Goal: Task Accomplishment & Management: Manage account settings

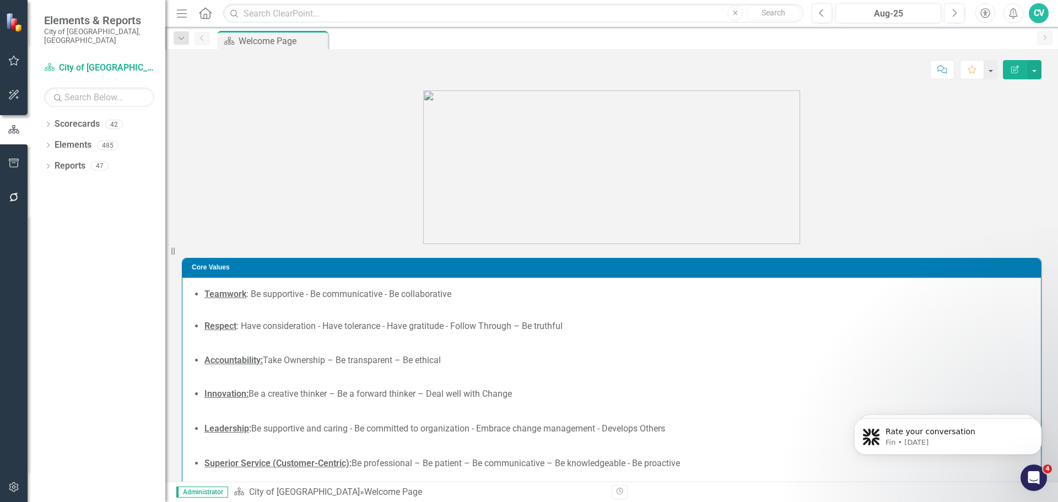
click at [14, 159] on icon "button" at bounding box center [14, 163] width 10 height 9
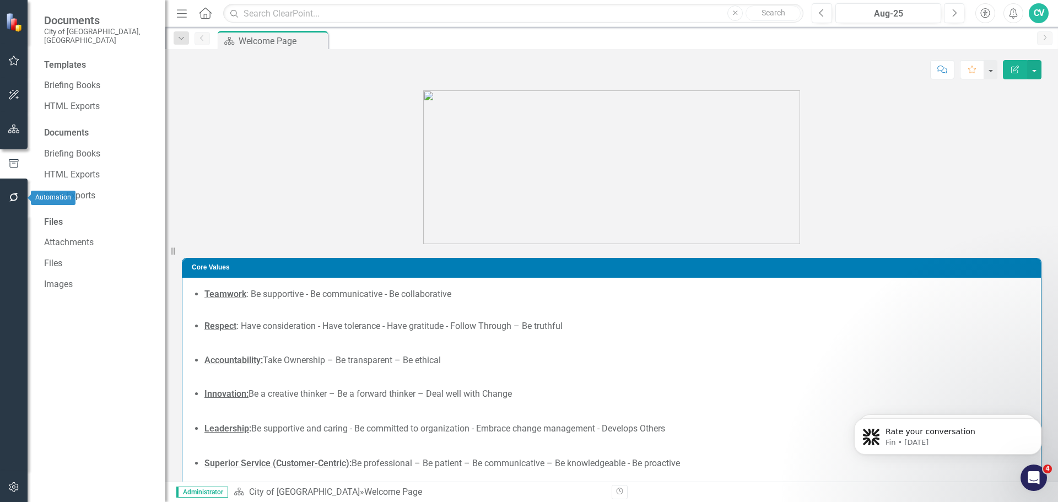
click at [15, 196] on icon "button" at bounding box center [14, 197] width 12 height 9
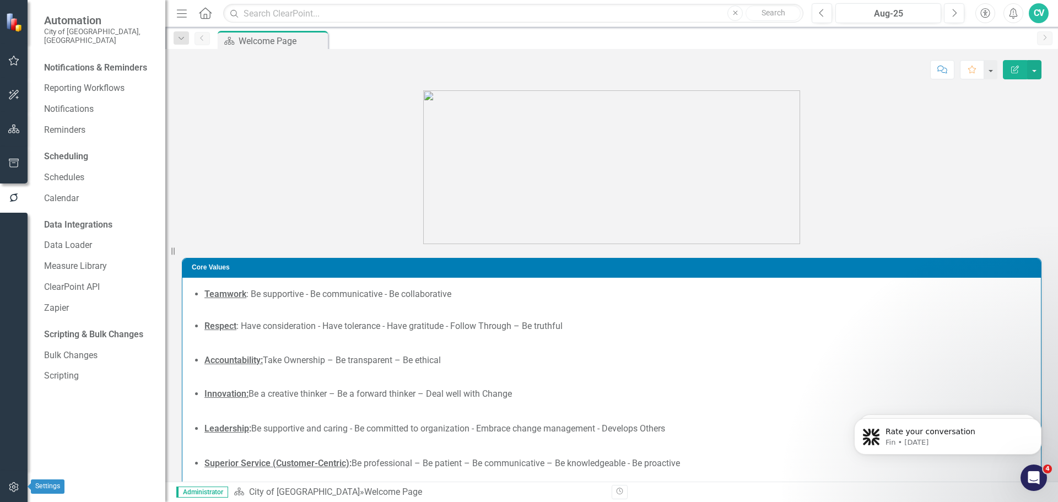
click at [19, 484] on icon "button" at bounding box center [14, 487] width 12 height 9
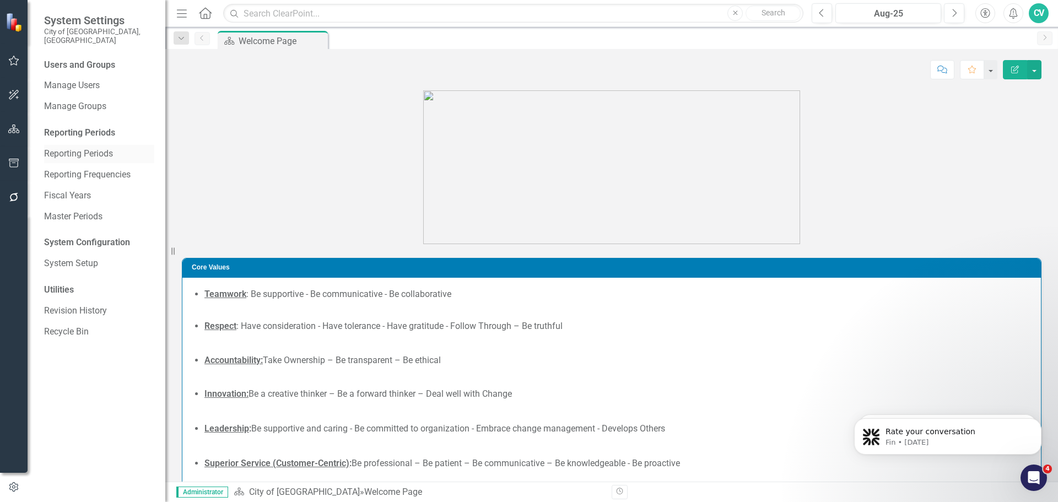
click at [95, 148] on link "Reporting Periods" at bounding box center [99, 154] width 110 height 13
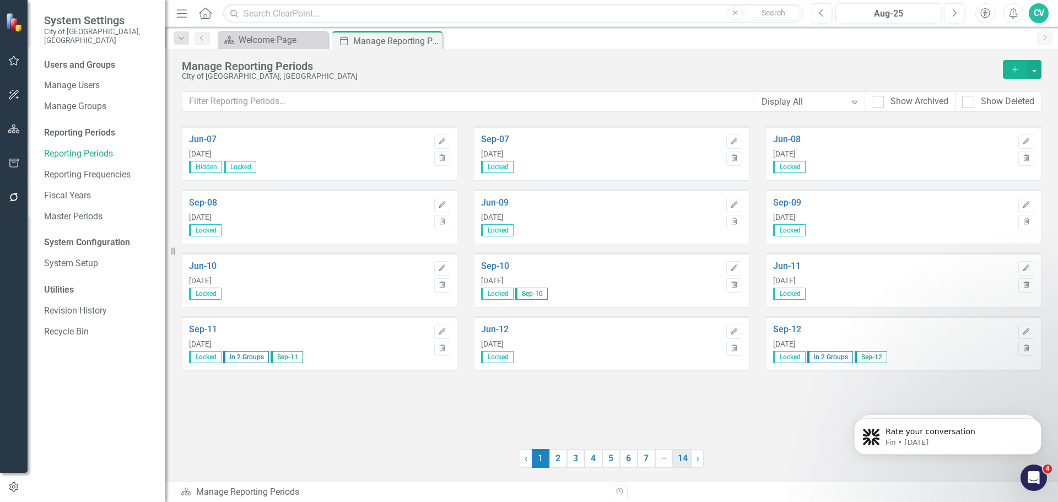
click at [678, 463] on link "14" at bounding box center [682, 458] width 19 height 19
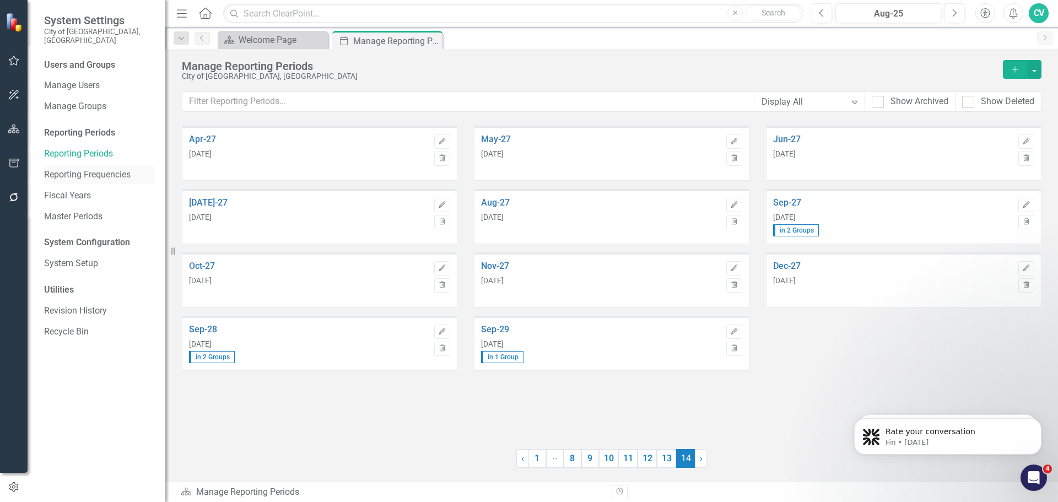
click at [102, 169] on link "Reporting Frequencies" at bounding box center [99, 175] width 110 height 13
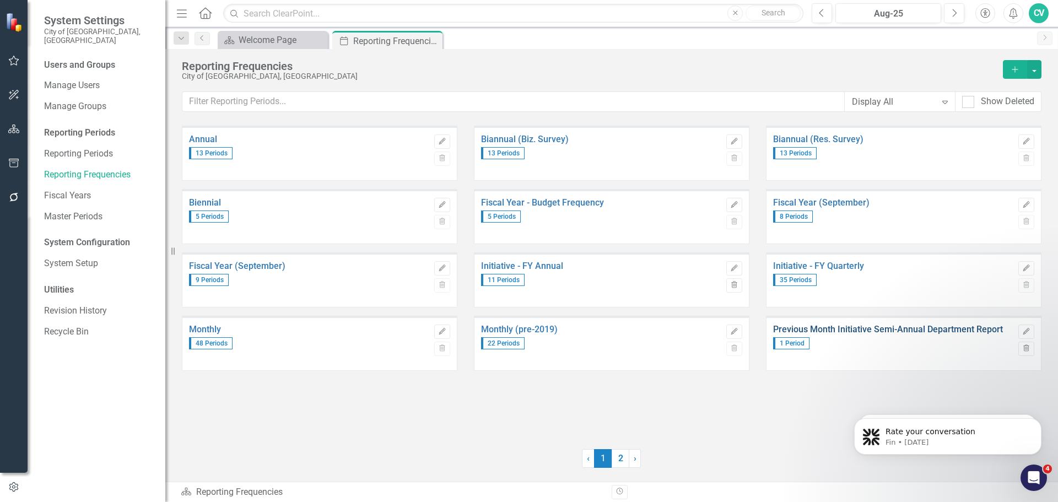
click at [899, 327] on link "Previous Month Initiative Semi-Annual Department Report" at bounding box center [893, 329] width 240 height 10
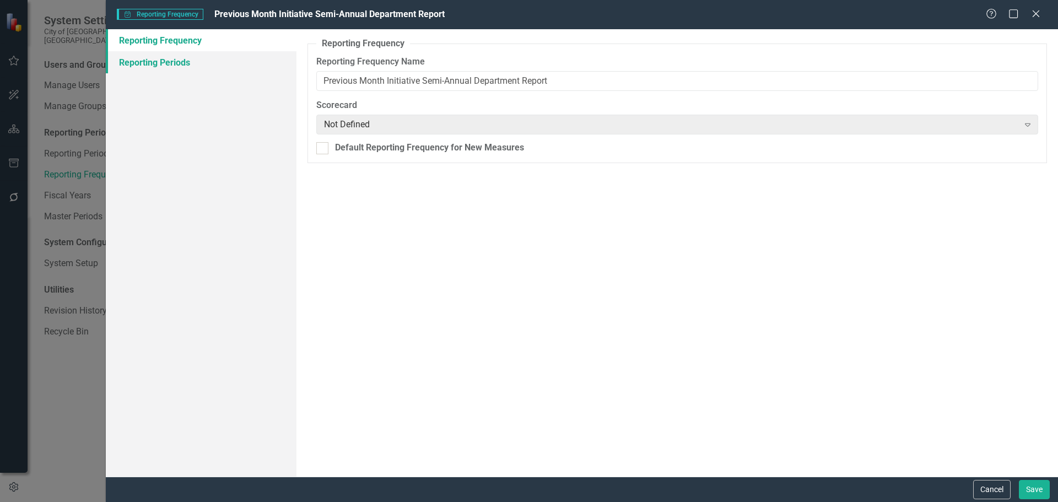
click at [129, 63] on link "Reporting Periods" at bounding box center [201, 62] width 191 height 22
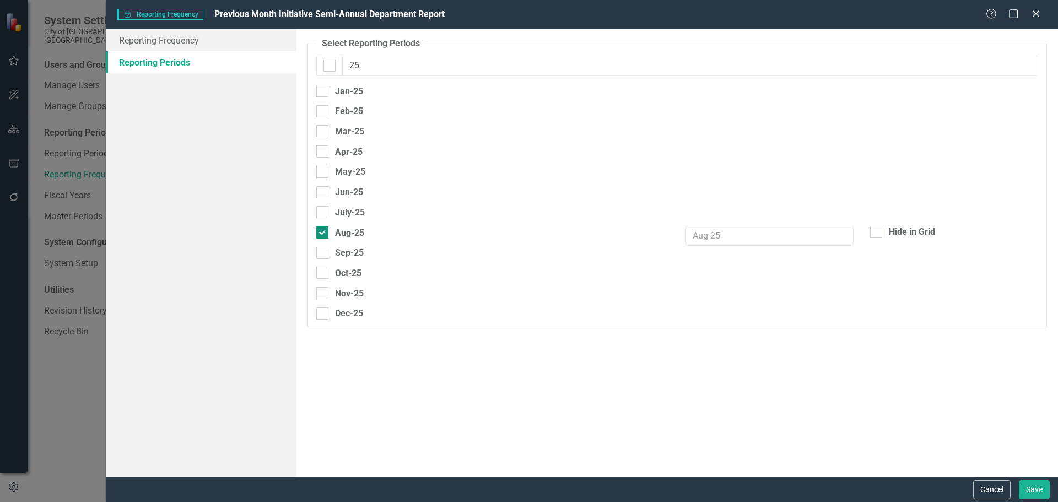
type input "25"
click at [325, 232] on div at bounding box center [322, 232] width 12 height 12
click at [323, 232] on input "Aug-25" at bounding box center [319, 229] width 7 height 7
checkbox input "false"
click at [323, 249] on div at bounding box center [322, 253] width 12 height 12
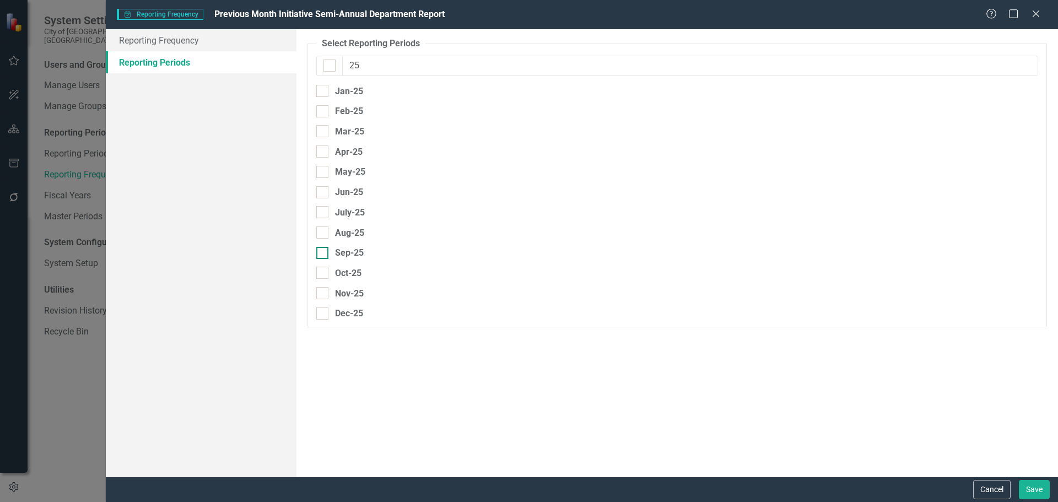
click at [323, 249] on input "Sep-25" at bounding box center [319, 250] width 7 height 7
checkbox input "true"
click at [1039, 487] on button "Save" at bounding box center [1033, 489] width 31 height 19
